Goal: Task Accomplishment & Management: Complete application form

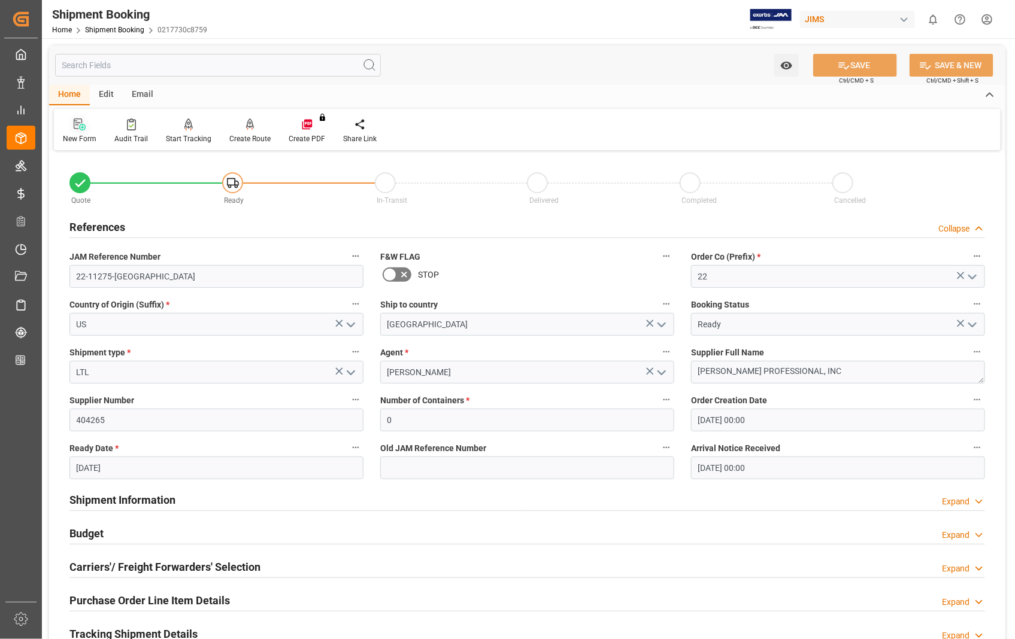
click at [80, 126] on icon at bounding box center [82, 127] width 7 height 7
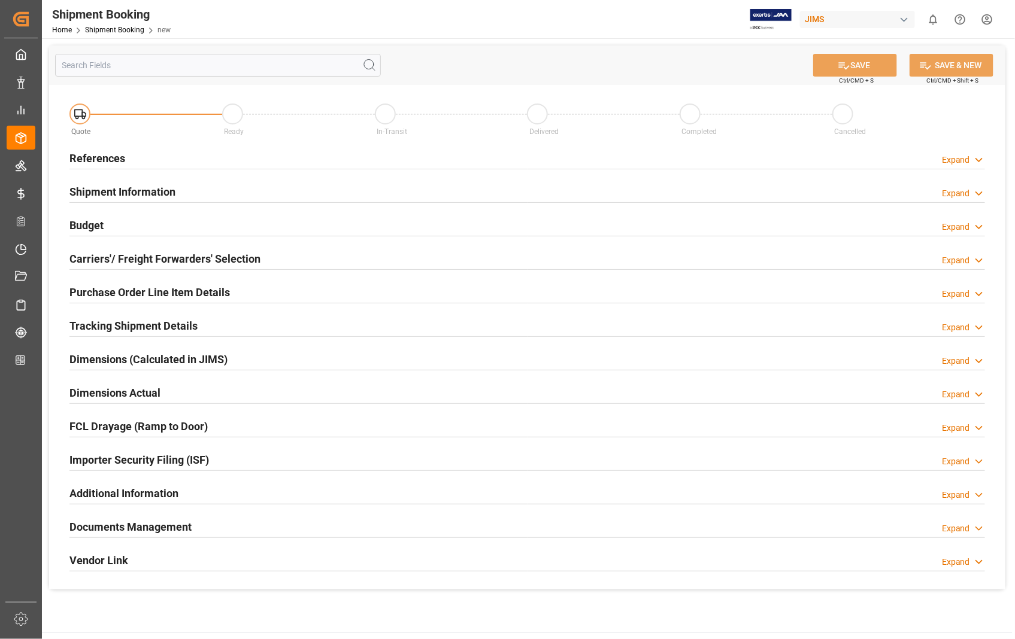
click at [99, 154] on h2 "References" at bounding box center [97, 158] width 56 height 16
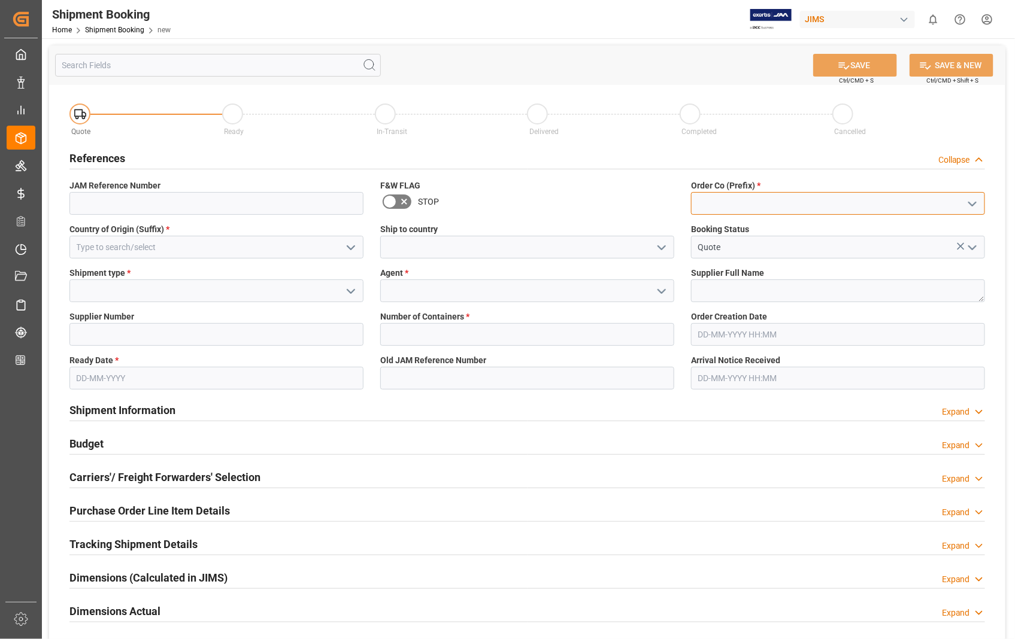
click at [798, 206] on input at bounding box center [838, 203] width 294 height 23
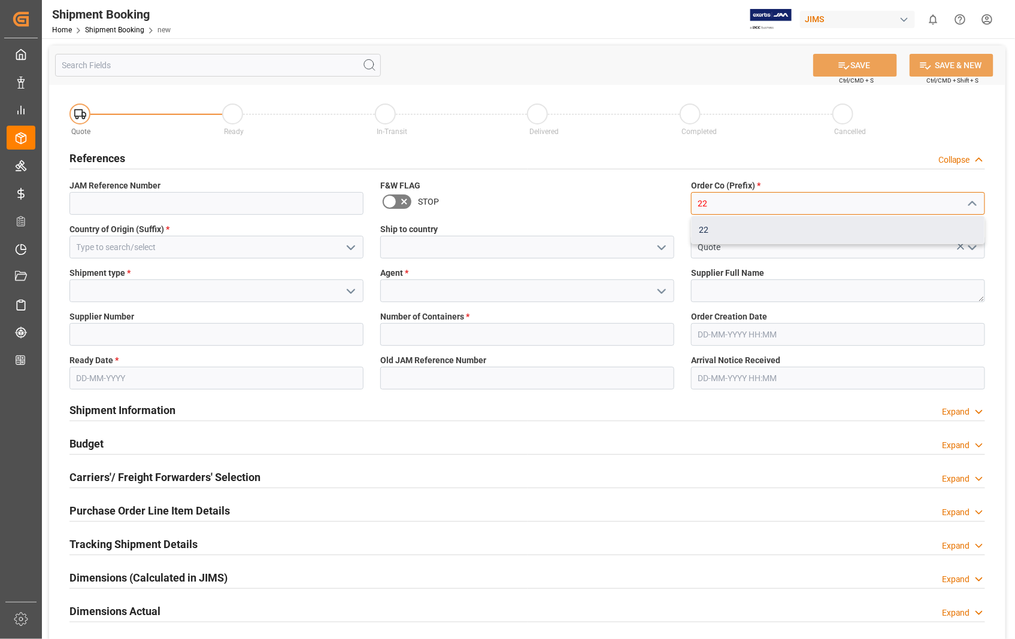
click at [708, 232] on div "22" at bounding box center [837, 230] width 293 height 27
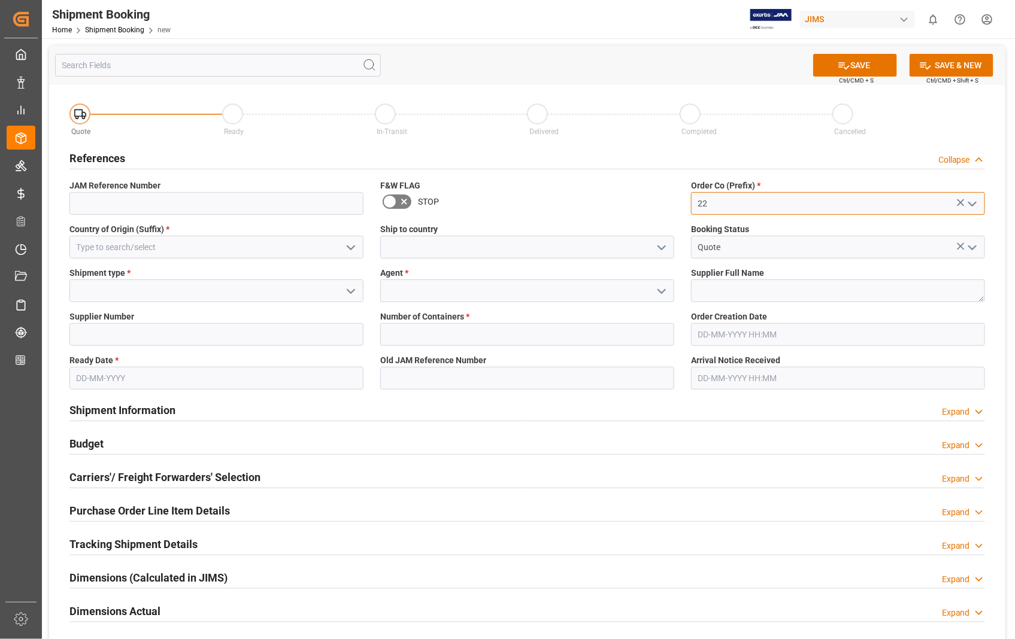
type input "22"
click at [226, 248] on input at bounding box center [216, 247] width 294 height 23
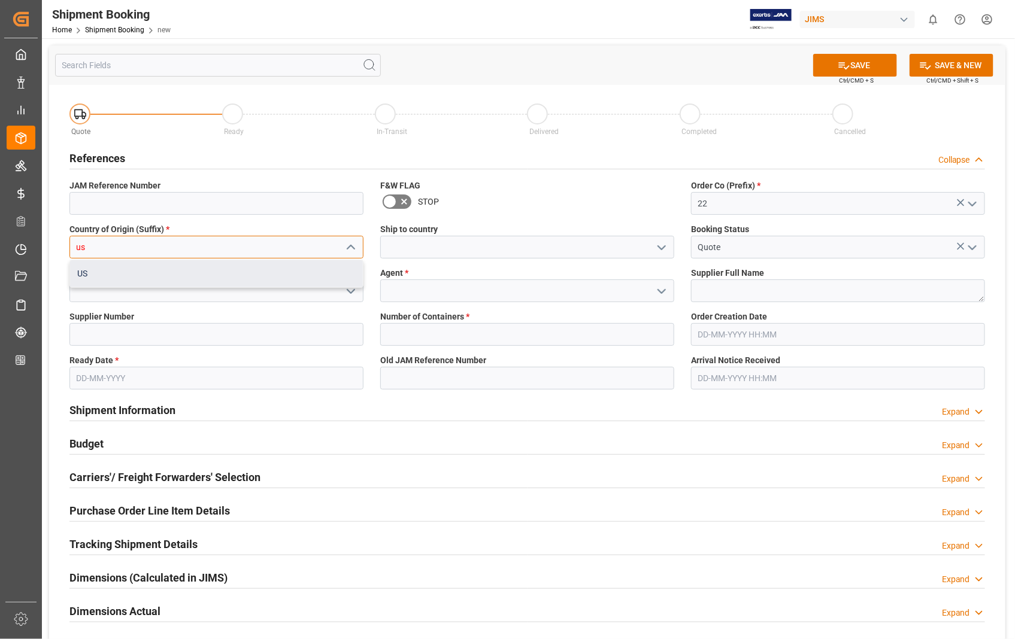
click at [123, 270] on div "US" at bounding box center [216, 273] width 293 height 27
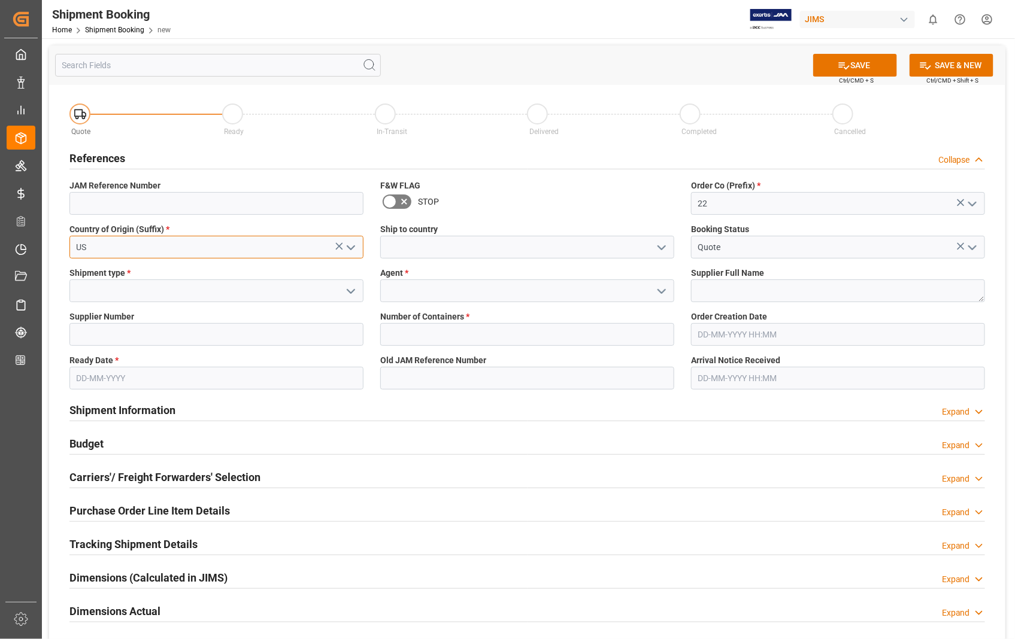
type input "US"
click at [459, 252] on input at bounding box center [527, 247] width 294 height 23
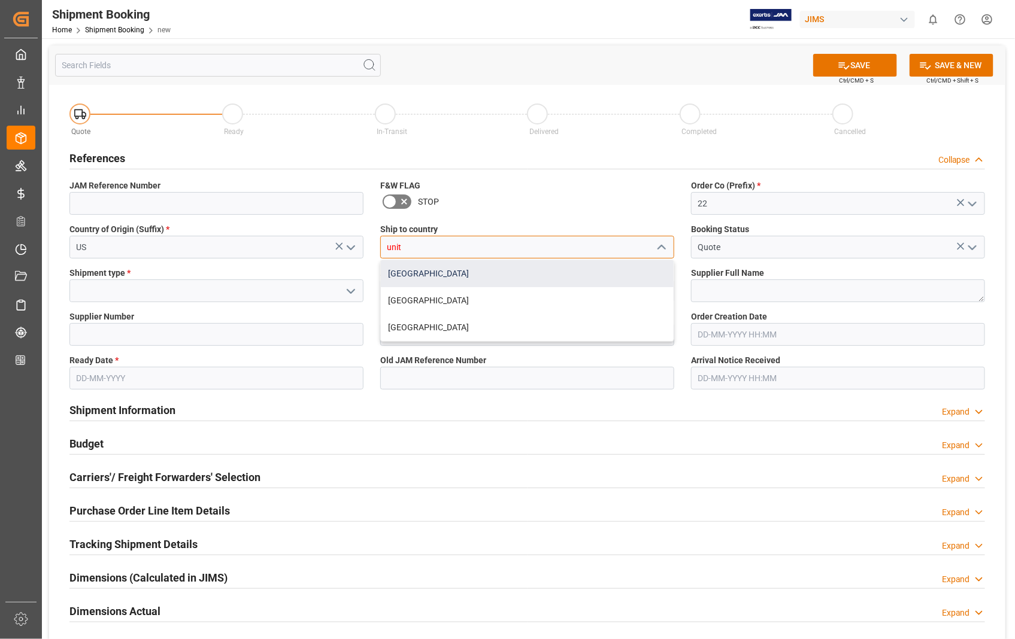
click at [420, 275] on div "[GEOGRAPHIC_DATA]" at bounding box center [527, 273] width 293 height 27
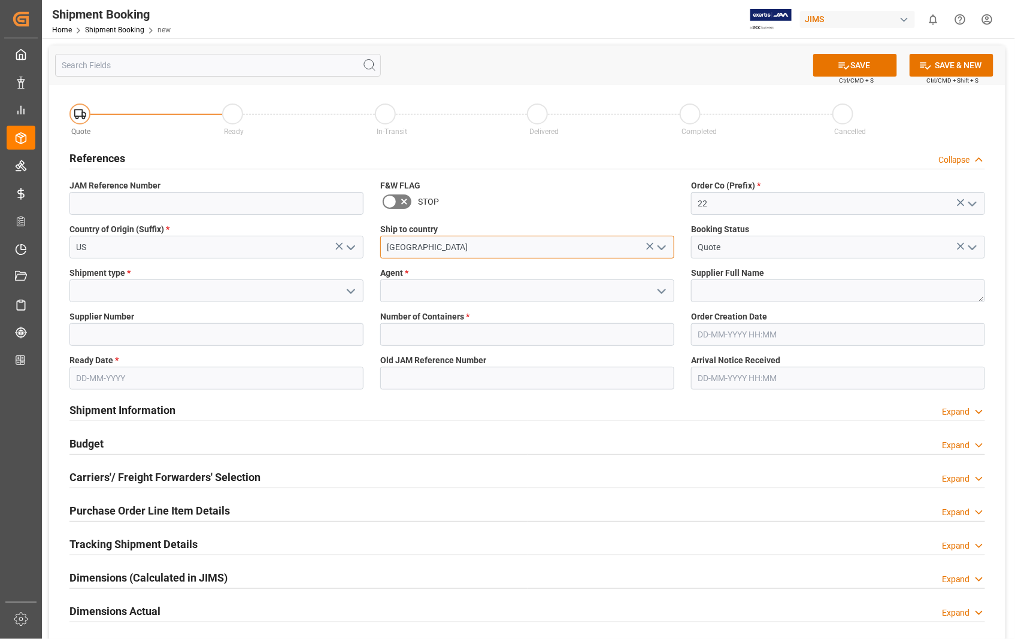
type input "[GEOGRAPHIC_DATA]"
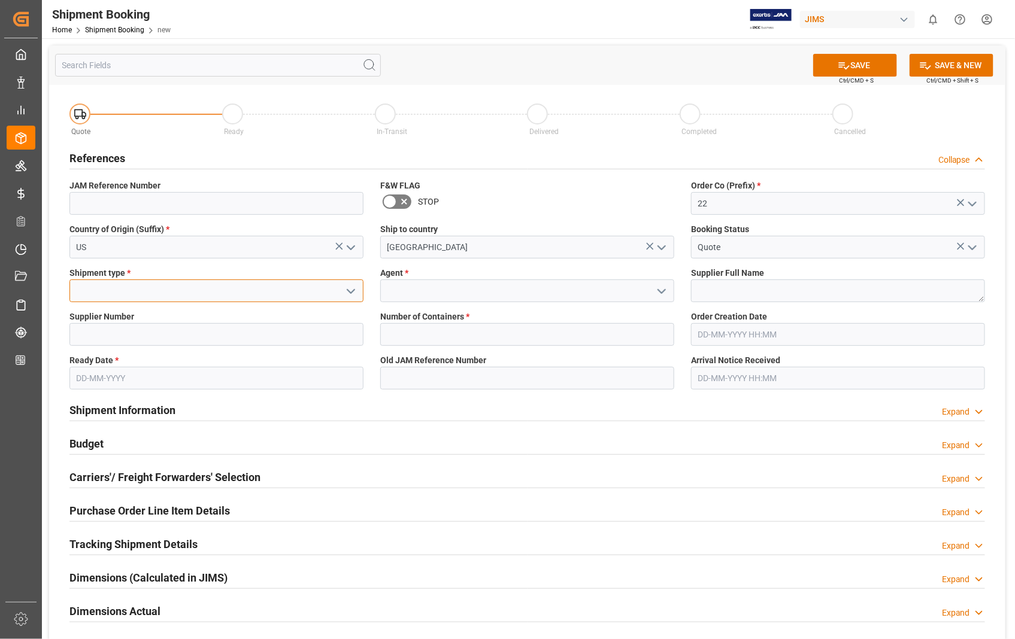
click at [207, 292] on input at bounding box center [216, 291] width 294 height 23
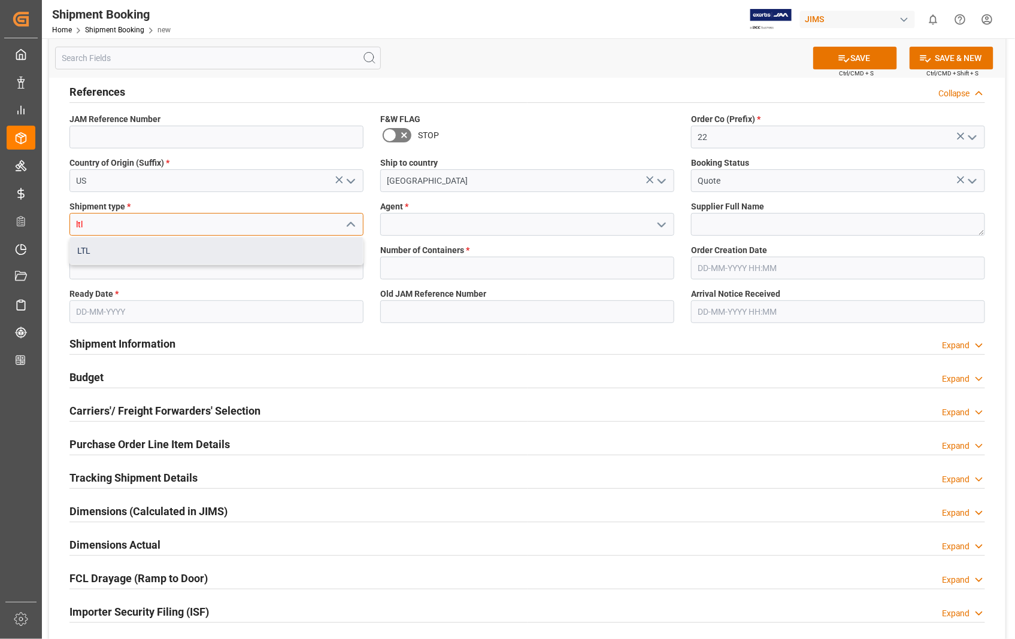
click at [84, 250] on div "LTL" at bounding box center [216, 251] width 293 height 27
type input "LTL"
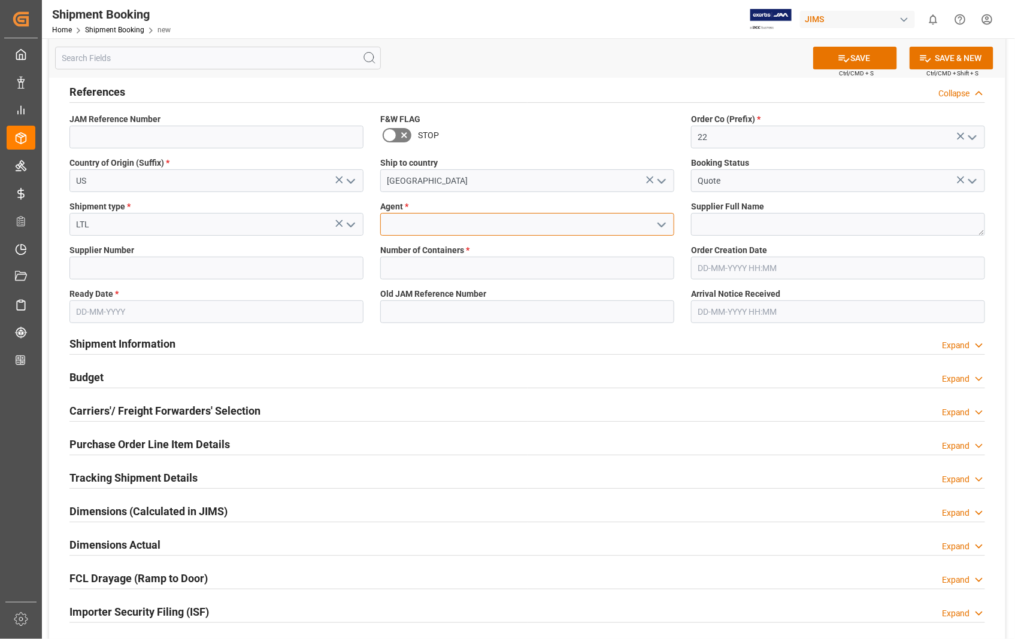
click at [414, 227] on input at bounding box center [527, 224] width 294 height 23
click at [409, 250] on div "[PERSON_NAME]" at bounding box center [527, 251] width 293 height 27
type input "[PERSON_NAME]"
click at [716, 220] on textarea at bounding box center [838, 224] width 294 height 23
click at [749, 218] on textarea at bounding box center [838, 224] width 294 height 23
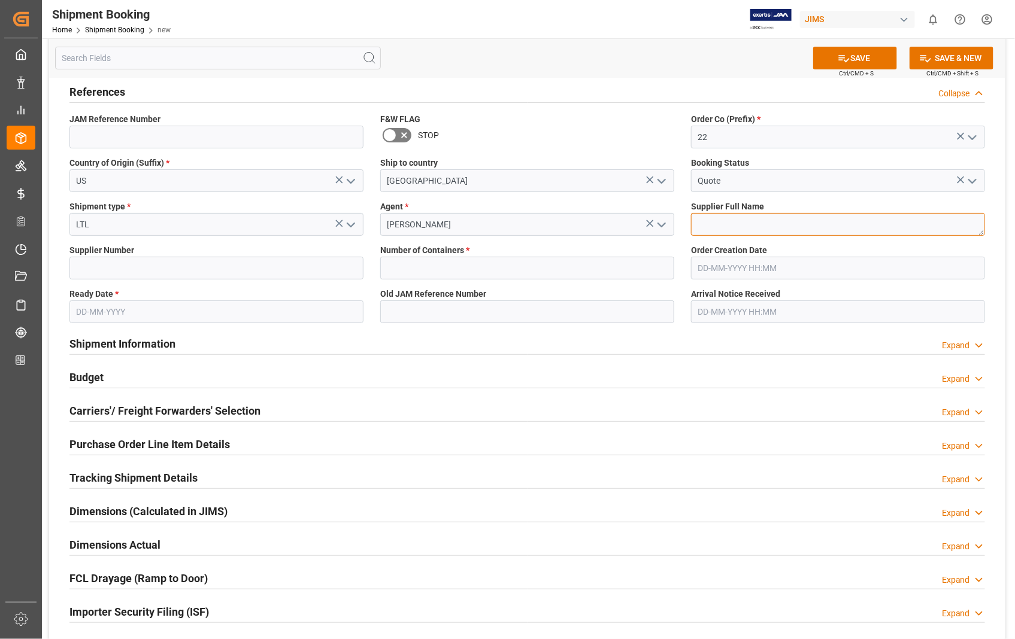
paste textarea "American Music and Sound"
type textarea "American Music and Sound"
click at [278, 276] on input at bounding box center [216, 268] width 294 height 23
type input "518"
click at [407, 271] on input "text" at bounding box center [527, 268] width 294 height 23
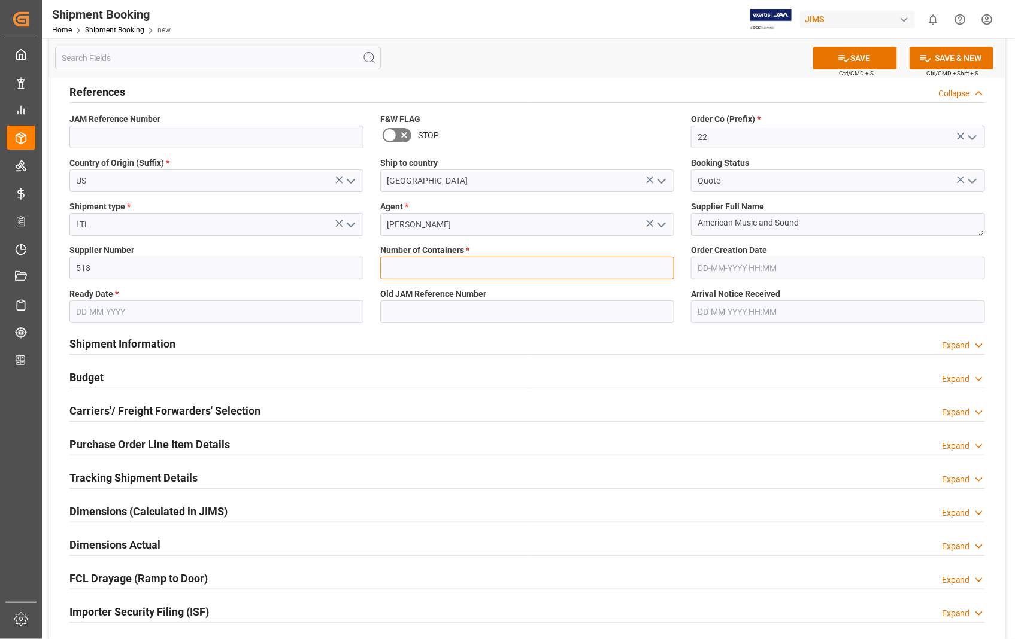
type input "0"
type input "[DATE] 00:00"
type input "[DATE]"
type input "[DATE] 00:00"
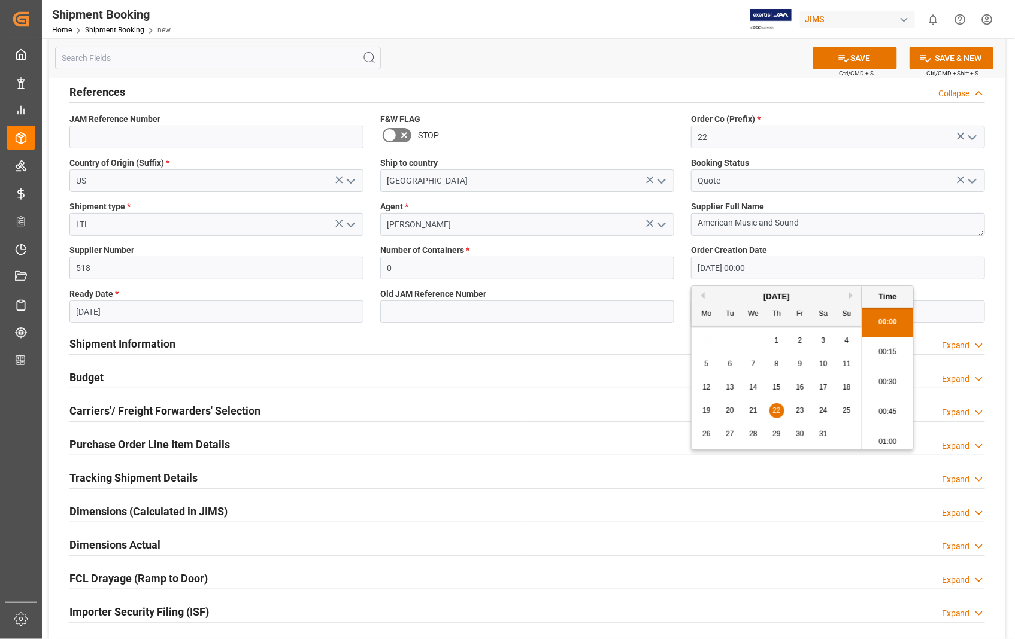
click at [791, 268] on input "[DATE] 00:00" at bounding box center [838, 268] width 294 height 23
click at [848, 296] on div "[DATE]" at bounding box center [776, 297] width 170 height 12
click at [851, 296] on button "Next Month" at bounding box center [852, 295] width 7 height 7
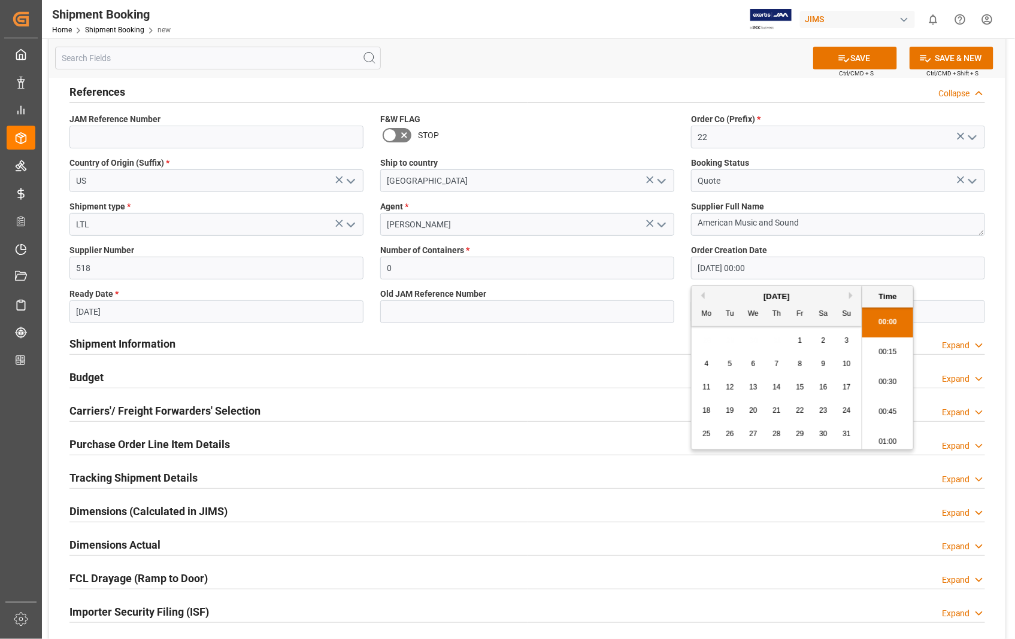
click at [851, 296] on button "Next Month" at bounding box center [852, 295] width 7 height 7
click at [706, 436] on span "29" at bounding box center [706, 434] width 8 height 8
type input "[DATE] 00:00"
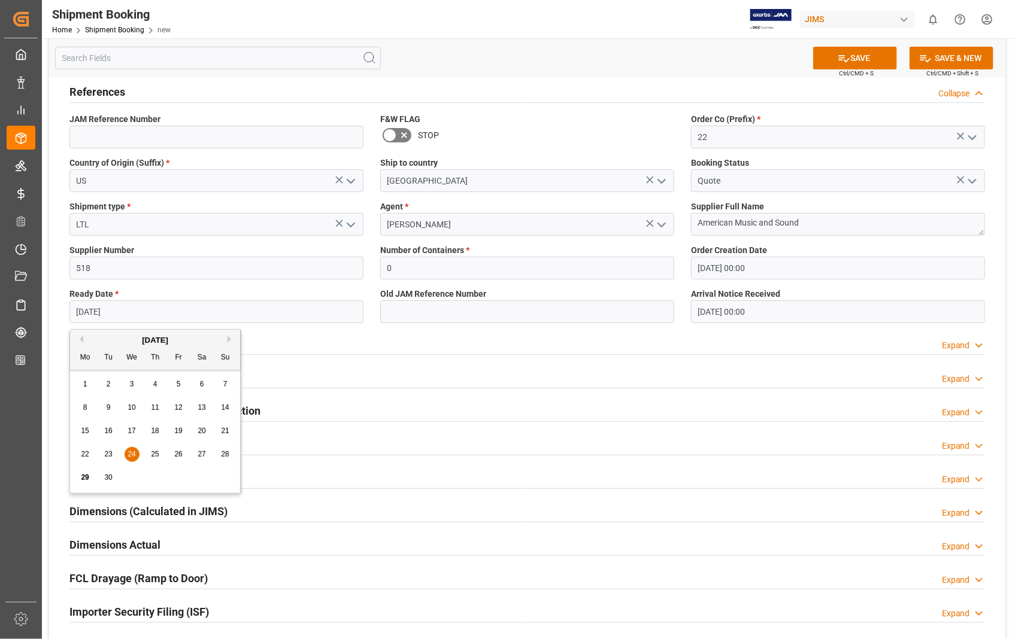
click at [138, 317] on input "[DATE]" at bounding box center [216, 311] width 294 height 23
click at [229, 338] on button "Next Month" at bounding box center [230, 339] width 7 height 7
click at [87, 411] on span "6" at bounding box center [85, 407] width 4 height 8
type input "[DATE]"
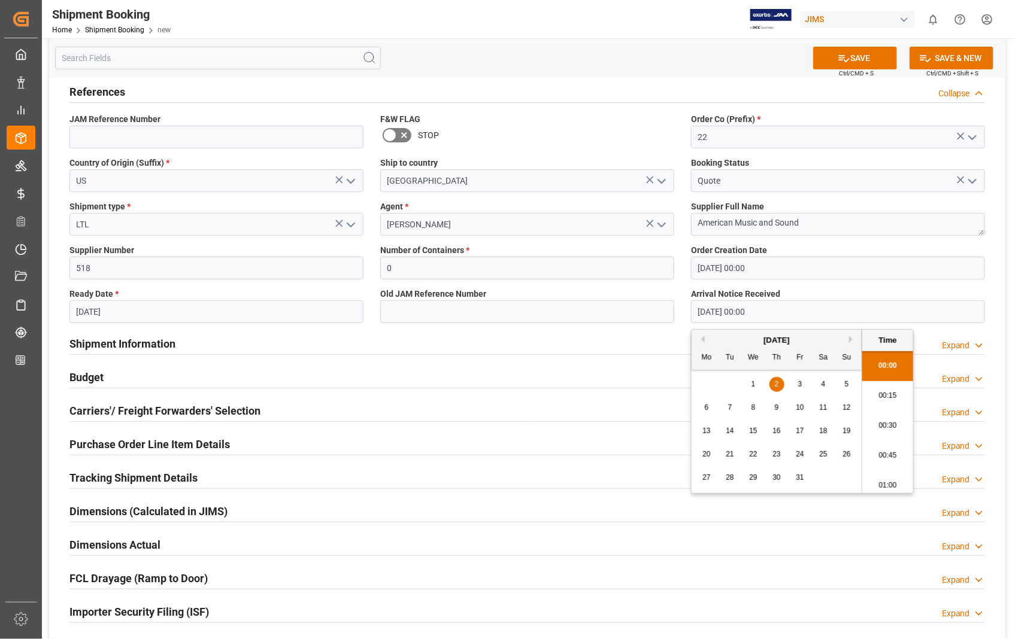
click at [803, 308] on input "[DATE] 00:00" at bounding box center [838, 311] width 294 height 23
drag, startPoint x: 803, startPoint y: 308, endPoint x: 675, endPoint y: 308, distance: 128.1
click at [675, 308] on div "Quote Ready In-Transit Delivered Completed Cancelled References Collapse JAM Re…" at bounding box center [527, 380] width 956 height 723
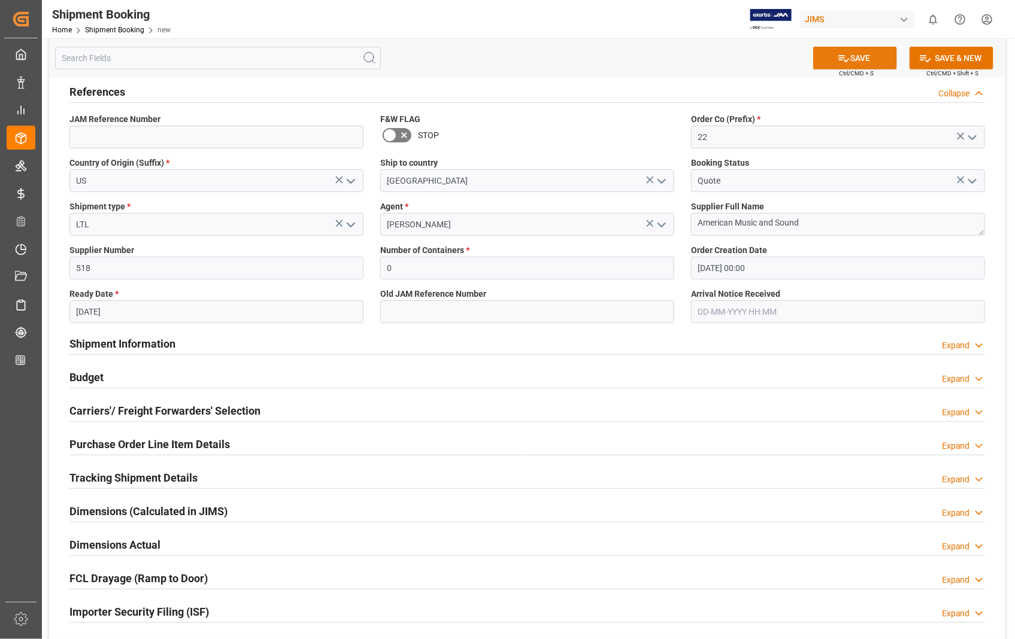
click at [855, 57] on button "SAVE" at bounding box center [855, 58] width 84 height 23
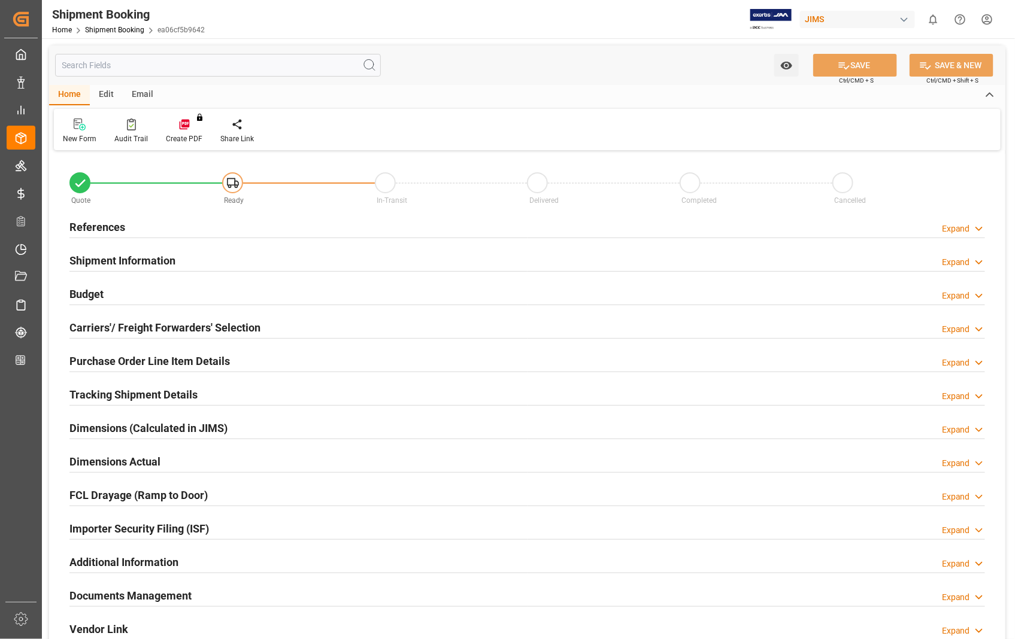
type input "0"
type input "[DATE] 00:00"
type input "[DATE]"
click at [98, 221] on h2 "References" at bounding box center [97, 227] width 56 height 16
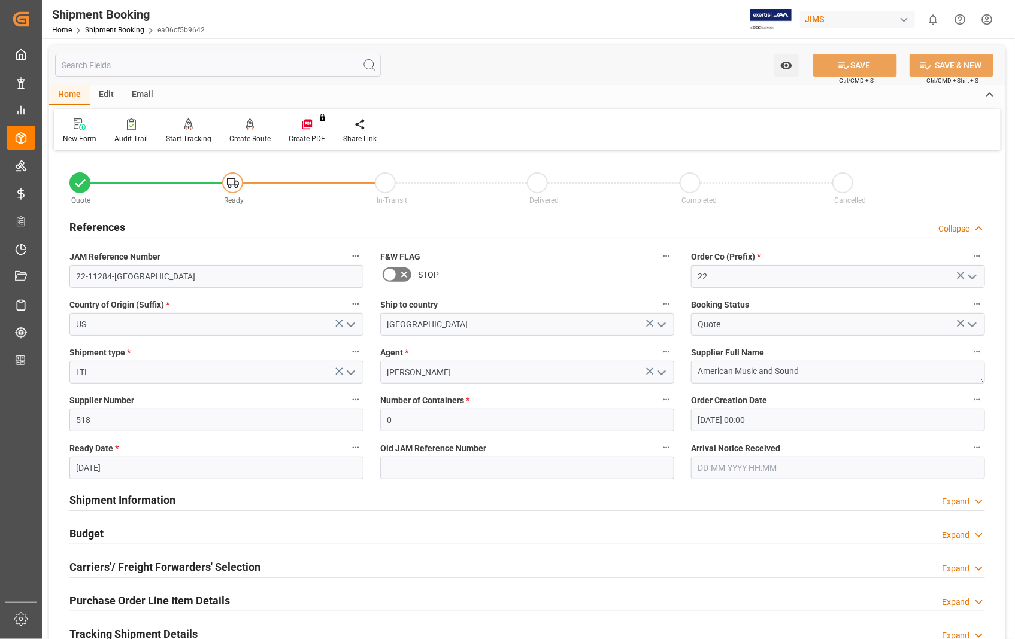
click at [99, 228] on h2 "References" at bounding box center [97, 227] width 56 height 16
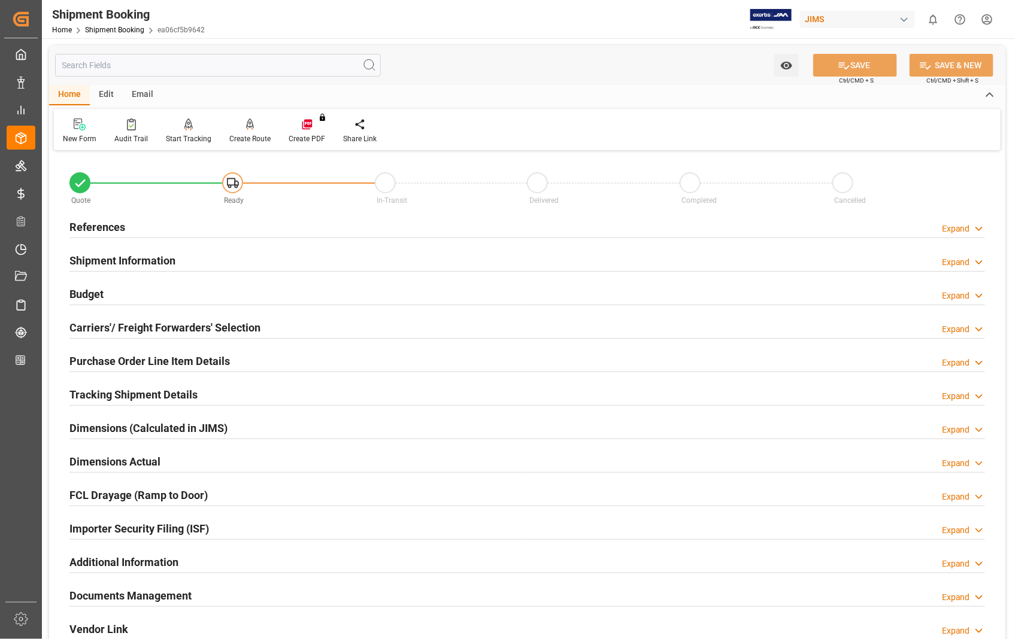
click at [127, 322] on h2 "Carriers'/ Freight Forwarders' Selection" at bounding box center [164, 328] width 191 height 16
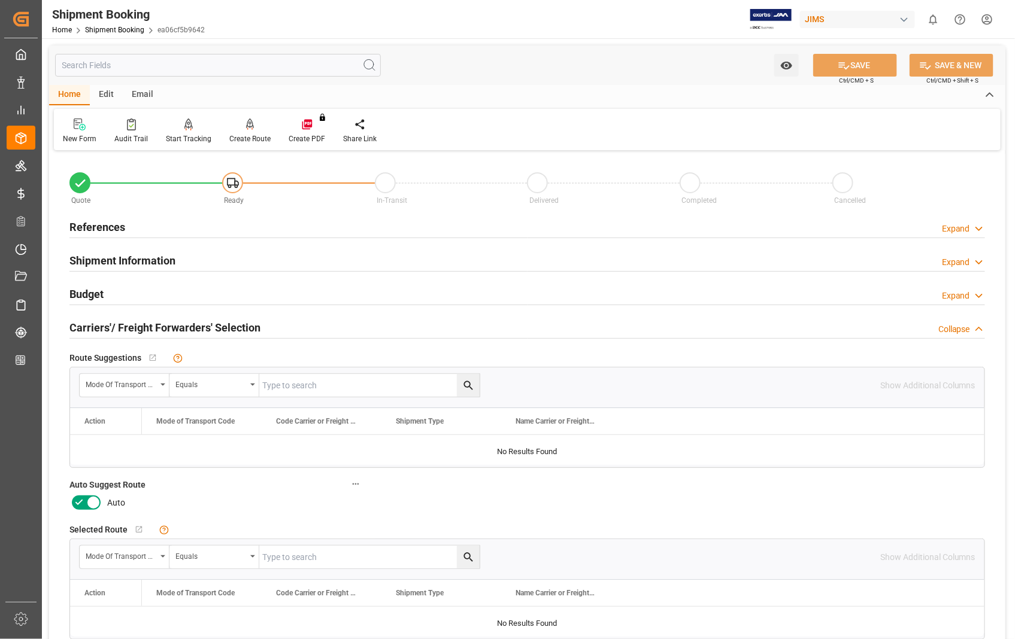
click at [92, 499] on icon at bounding box center [93, 503] width 14 height 14
click at [0, 0] on input "checkbox" at bounding box center [0, 0] width 0 height 0
click at [859, 65] on button "SAVE" at bounding box center [855, 65] width 84 height 23
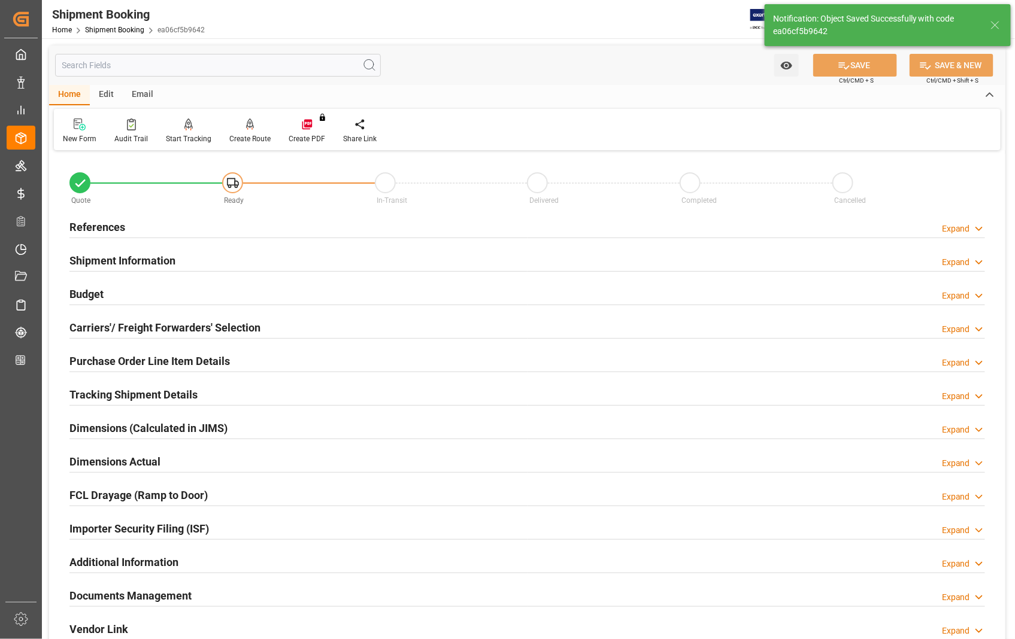
type input "Ready"
click at [102, 229] on h2 "References" at bounding box center [97, 227] width 56 height 16
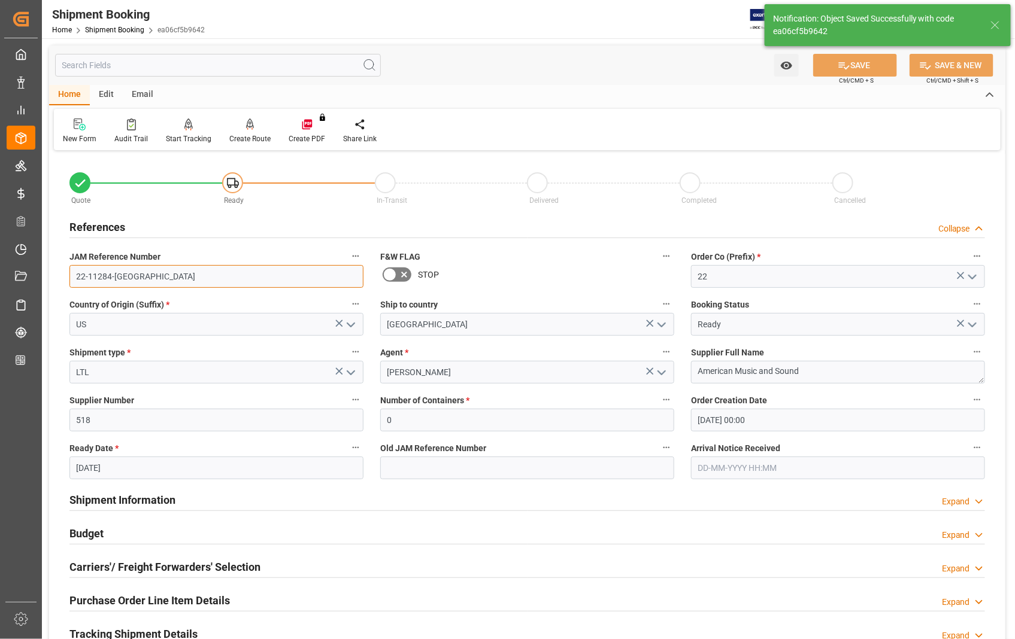
drag, startPoint x: 146, startPoint y: 282, endPoint x: 57, endPoint y: 277, distance: 88.7
click at [57, 277] on div "Quote Ready In-Transit Delivered Completed Cancelled References Collapse JAM Re…" at bounding box center [527, 526] width 956 height 744
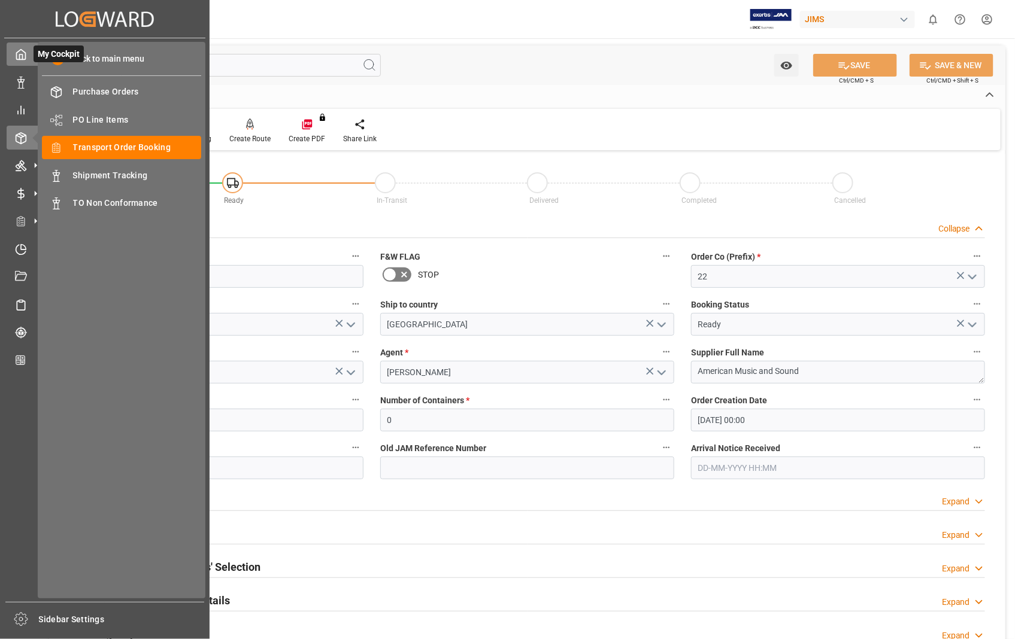
click at [22, 55] on polyline at bounding box center [21, 56] width 3 height 5
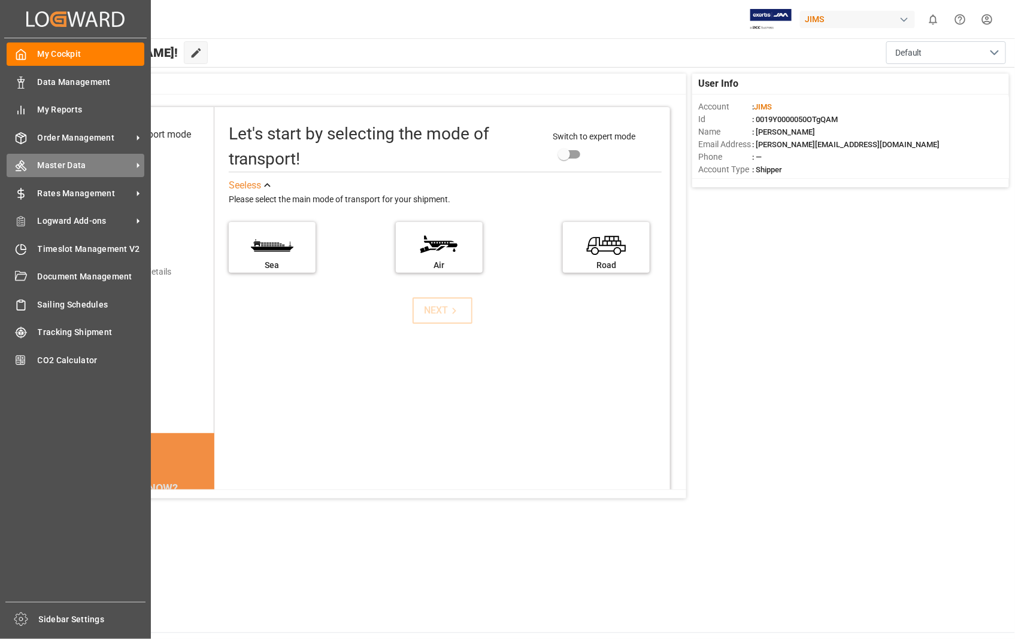
click at [56, 160] on span "Master Data" at bounding box center [85, 165] width 95 height 13
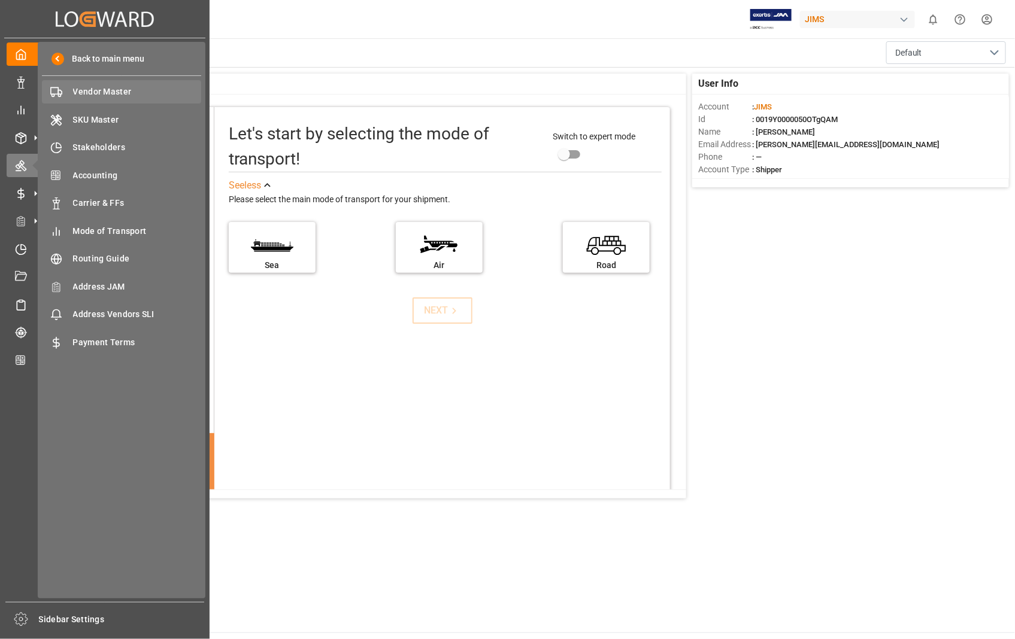
click at [124, 89] on span "Vendor Master" at bounding box center [137, 92] width 129 height 13
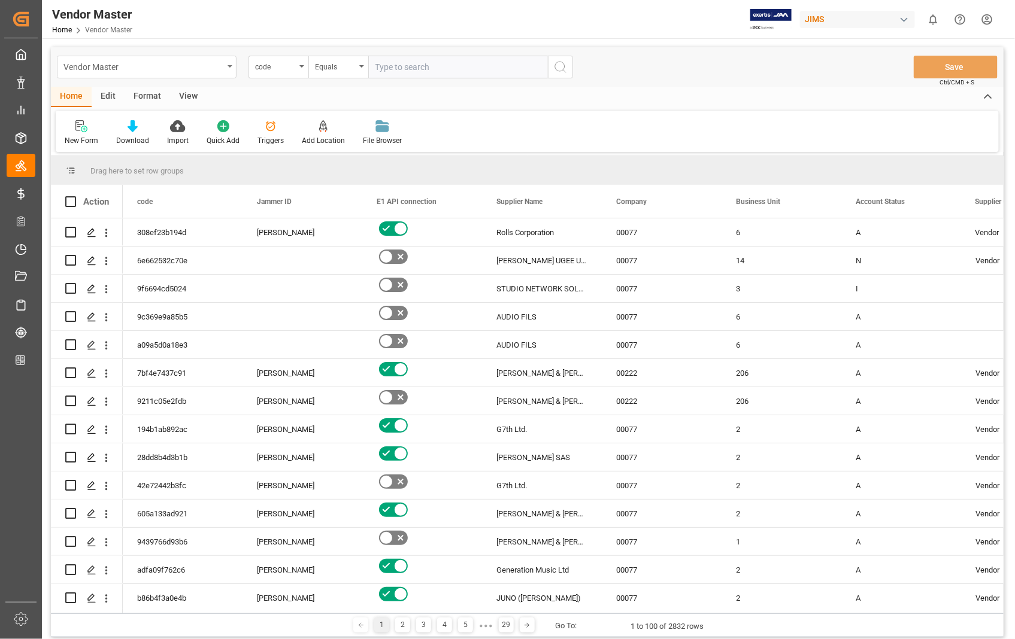
click at [232, 62] on div "Vendor Master" at bounding box center [147, 67] width 180 height 23
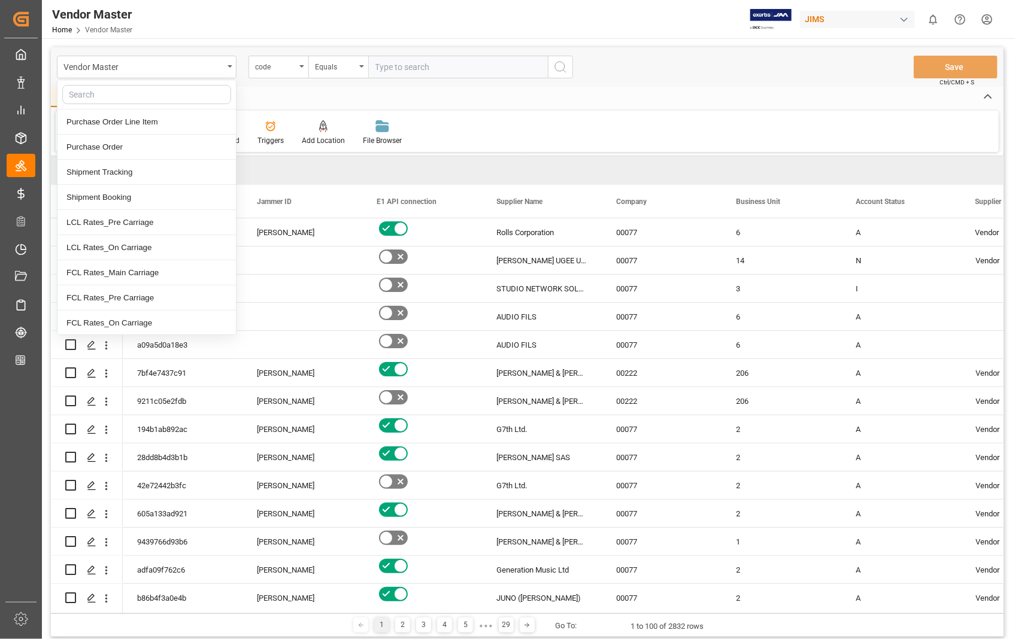
click at [451, 95] on div "Home Edit Format View" at bounding box center [527, 97] width 952 height 20
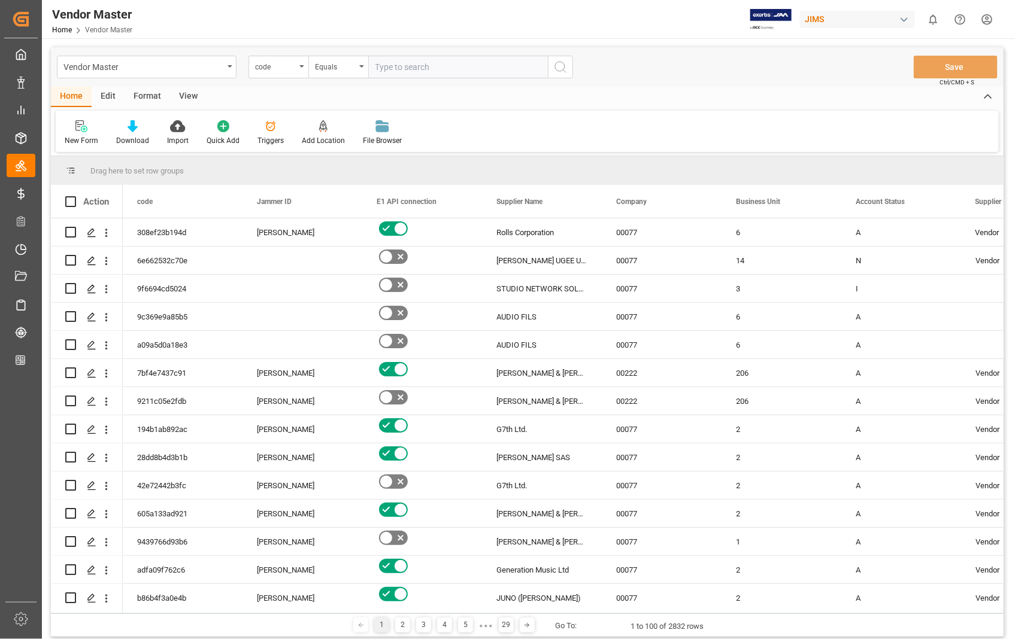
click at [186, 98] on div "View" at bounding box center [188, 97] width 37 height 20
click at [78, 127] on icon at bounding box center [77, 126] width 12 height 12
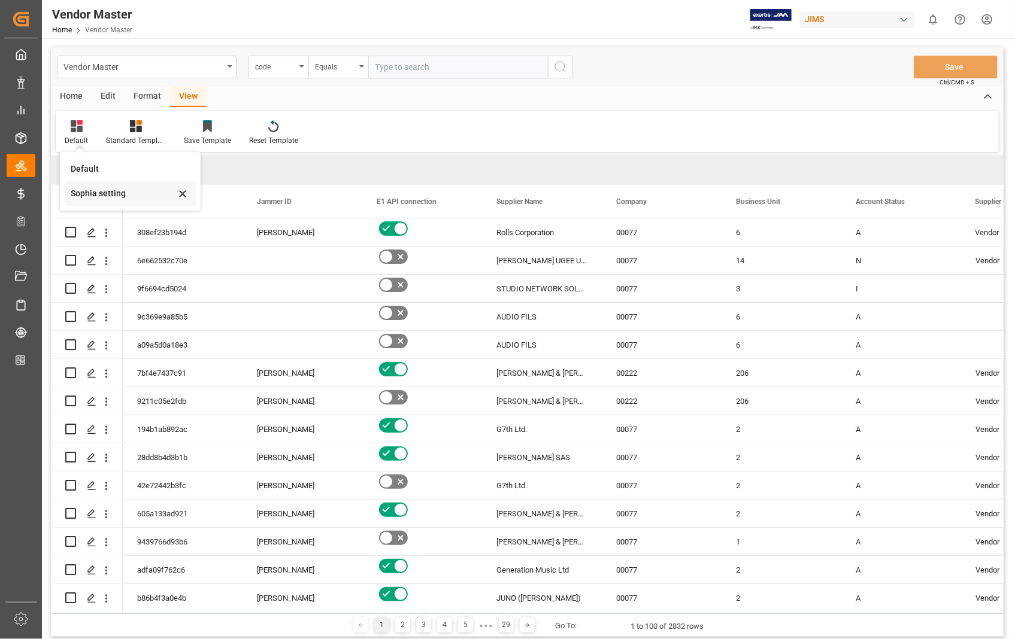
click at [93, 194] on div "Sophia setting" at bounding box center [123, 193] width 105 height 13
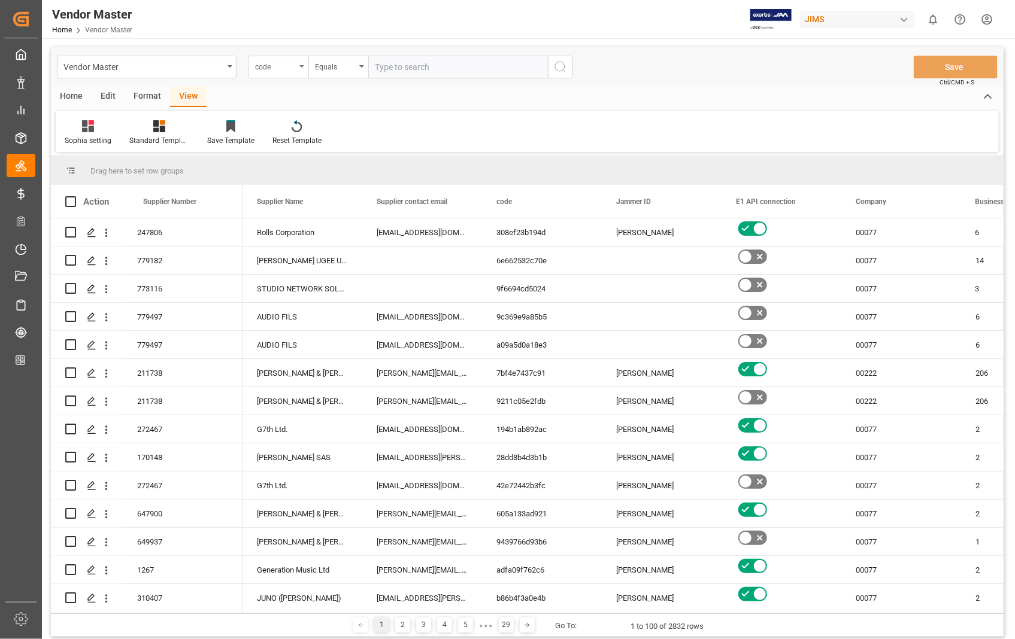
click at [302, 63] on div "code" at bounding box center [278, 67] width 60 height 23
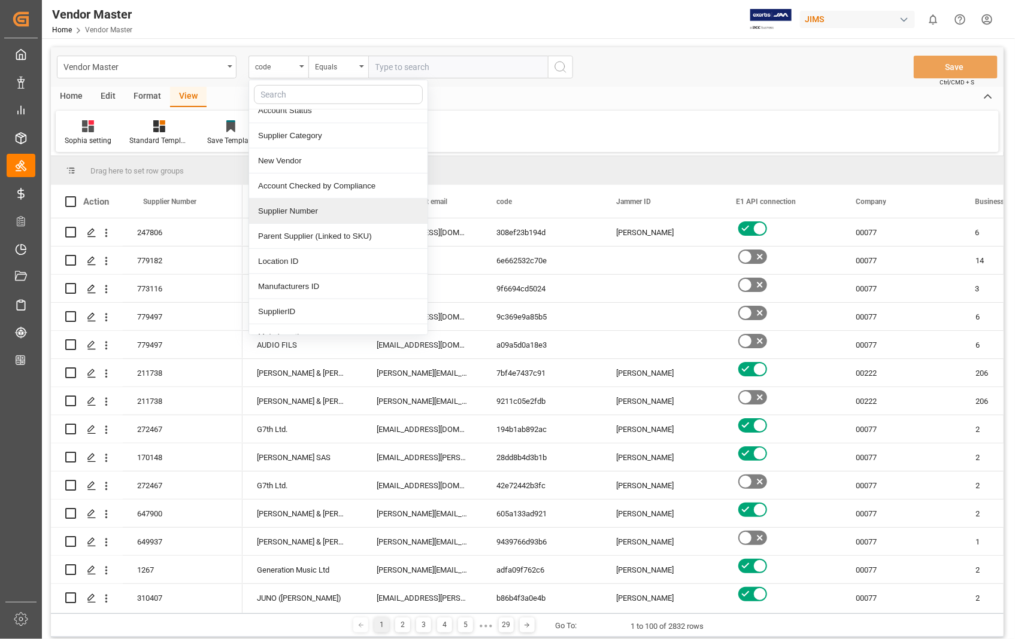
scroll to position [199, 0]
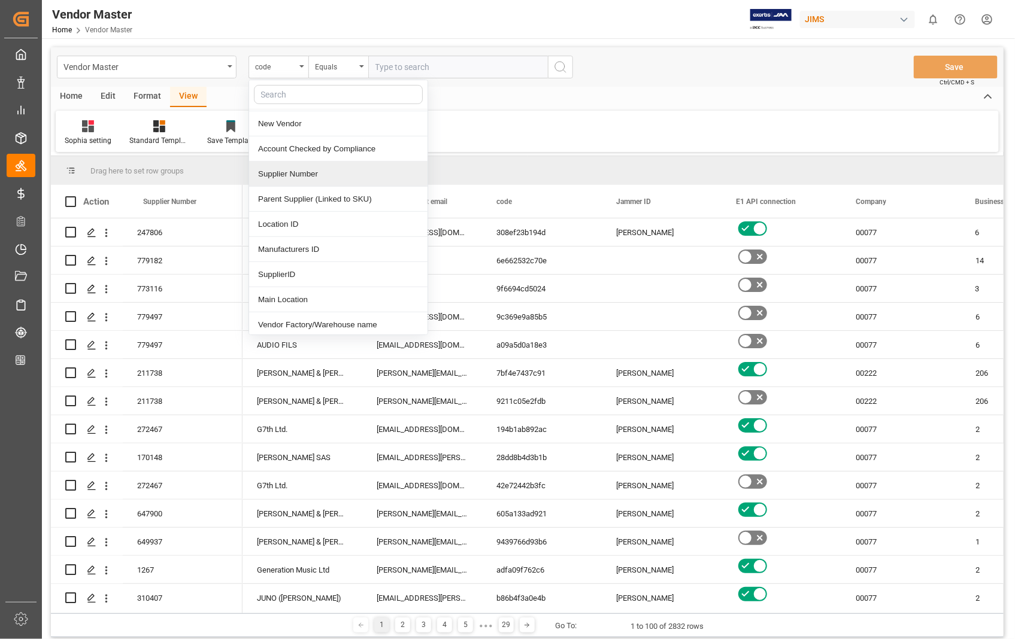
click at [309, 175] on div "Supplier Number" at bounding box center [338, 174] width 178 height 25
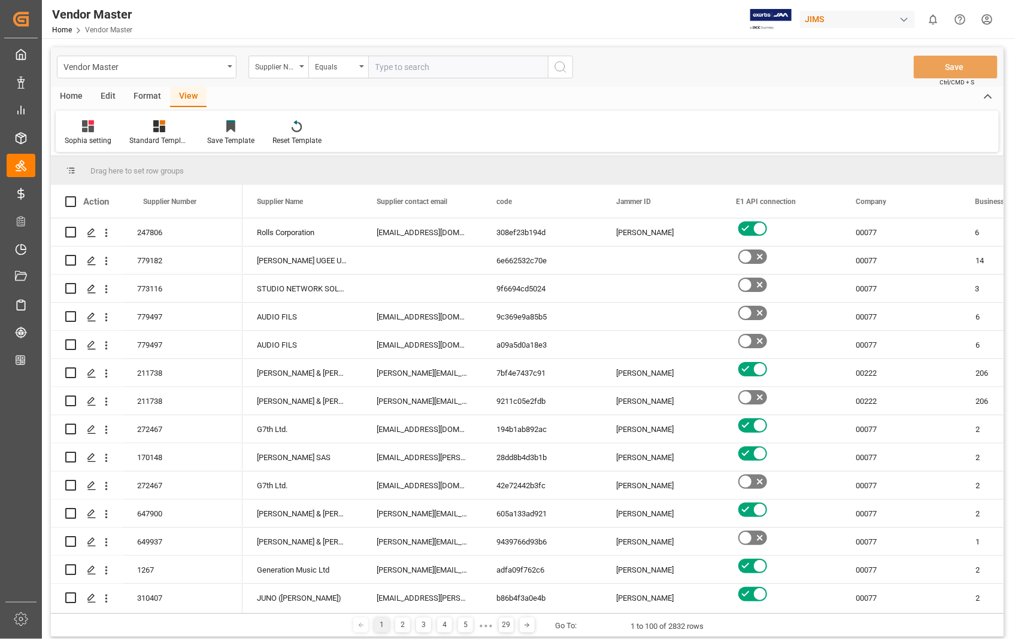
click at [447, 68] on input "text" at bounding box center [458, 67] width 180 height 23
type input "518"
click at [561, 65] on icon "search button" at bounding box center [560, 67] width 14 height 14
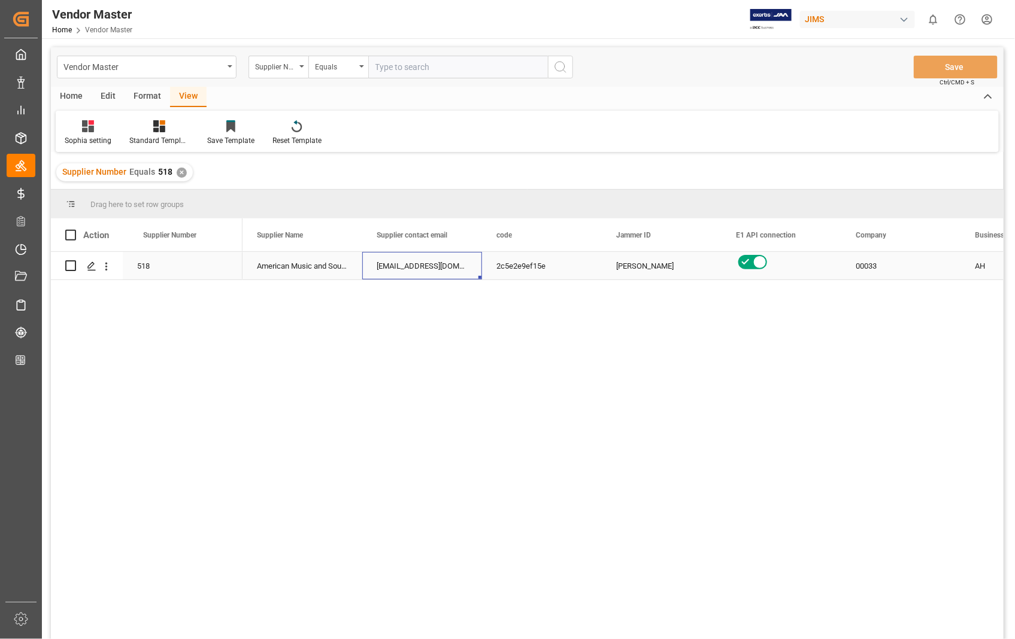
click at [404, 260] on div "usacustomerservice@jamindustries.com" at bounding box center [422, 266] width 120 height 28
click at [403, 261] on div "usacustomerservice@jamindustries.com" at bounding box center [422, 266] width 120 height 28
